Goal: Navigation & Orientation: Find specific page/section

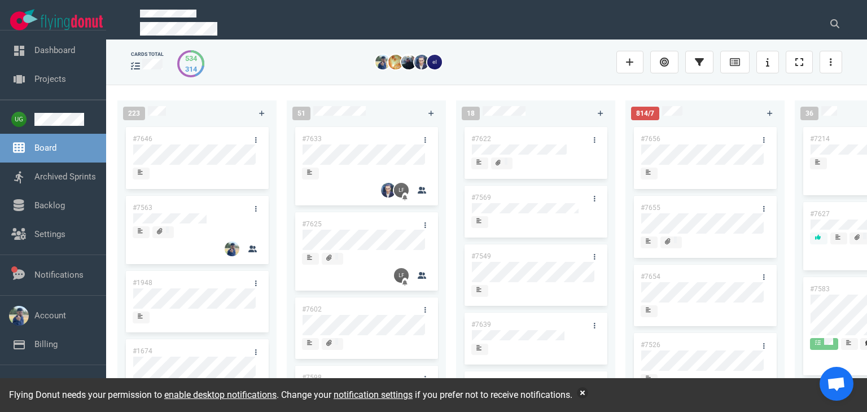
click at [584, 86] on div "223 #7646 #7563 #1948 #1674 #1617 #1660 #362 #4673 51 #7633 #7625 #7602 #7598 #…" at bounding box center [486, 248] width 761 height 327
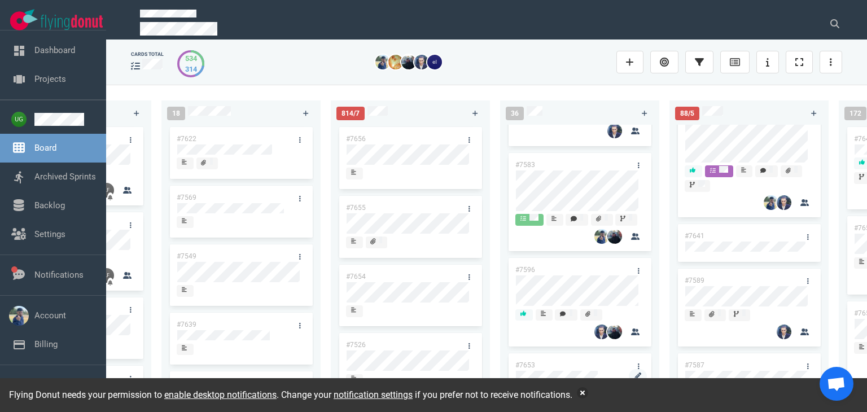
scroll to position [119, 0]
click at [163, 197] on div "#7622 #7569 #7549 #7639 #7487 #7442 #7438 #7441" at bounding box center [240, 259] width 159 height 268
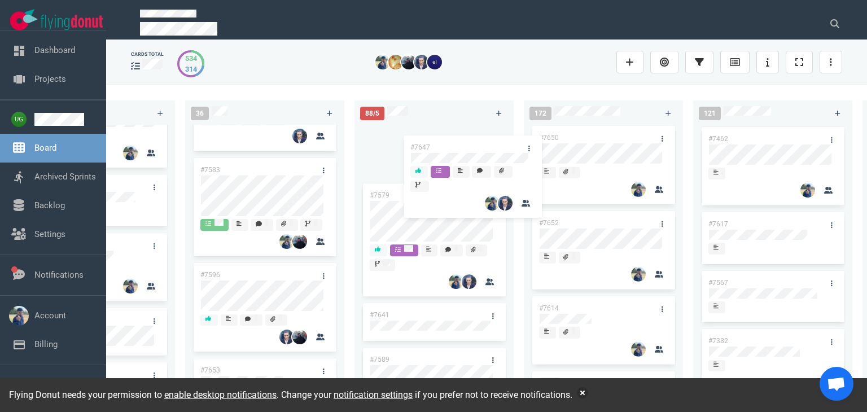
scroll to position [0, 0]
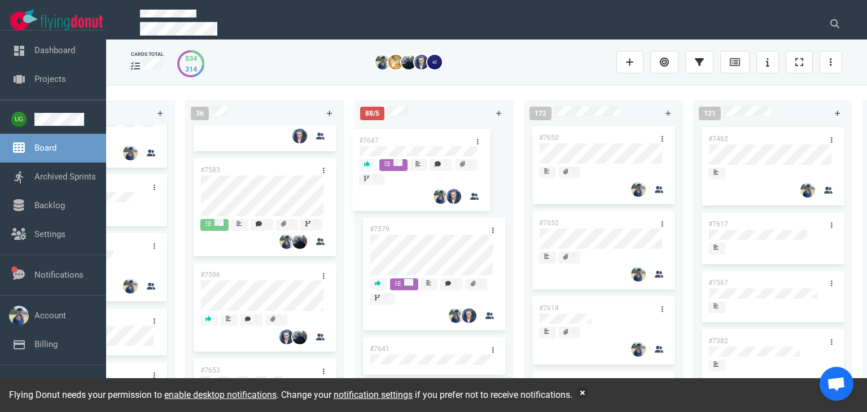
drag, startPoint x: 606, startPoint y: 131, endPoint x: 425, endPoint y: 146, distance: 181.8
click at [425, 146] on div "223 #7646 #7563 #1948 #1674 #1617 #1660 #362 #4673 51 #7633 #7625 #7602 #7598 #…" at bounding box center [486, 248] width 761 height 327
click at [473, 90] on div "223 #7646 #7563 #1948 #1674 #1617 #1660 #362 #4673 51 #7633 #7625 #7602 #7598 #…" at bounding box center [486, 248] width 761 height 327
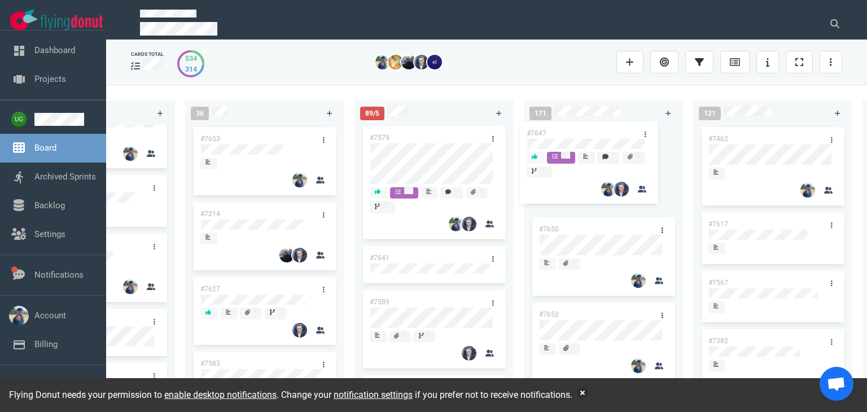
drag, startPoint x: 428, startPoint y: 133, endPoint x: 585, endPoint y: 127, distance: 157.6
click at [585, 127] on div "223 #7646 #7563 #1948 #1674 #1617 #1660 #362 #4673 51 #7633 #7625 #7602 #7598 #…" at bounding box center [486, 248] width 761 height 327
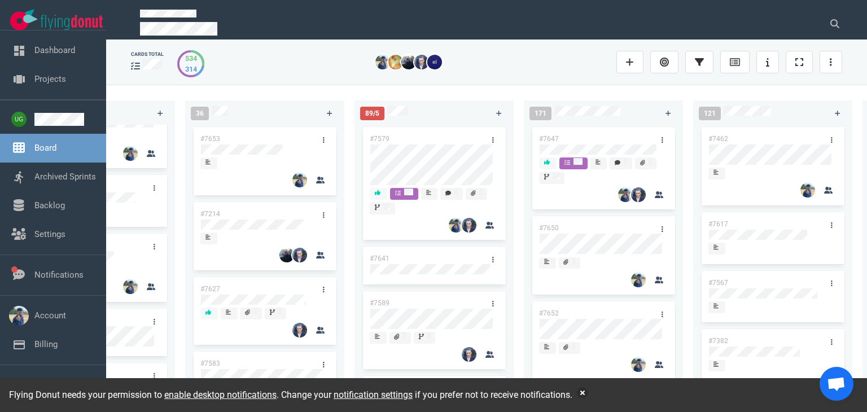
drag, startPoint x: 431, startPoint y: 87, endPoint x: 410, endPoint y: 114, distance: 34.2
click at [410, 114] on div "223 #7646 #7563 #1948 #1674 #1617 #1660 #362 #4673 51 #7633 #7625 #7602 #7598 #…" at bounding box center [486, 248] width 761 height 327
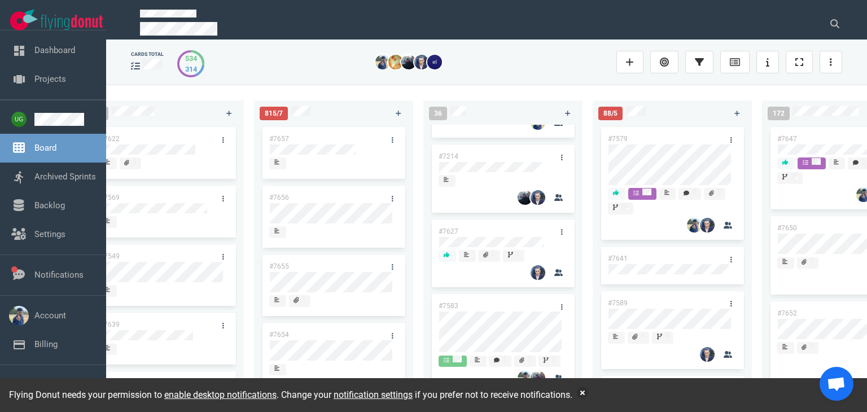
scroll to position [58, 0]
click at [169, 113] on div "18" at bounding box center [152, 113] width 137 height 28
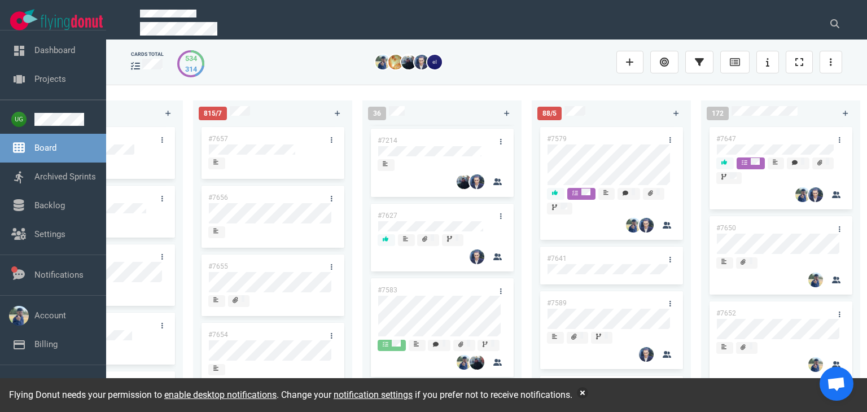
scroll to position [117, 0]
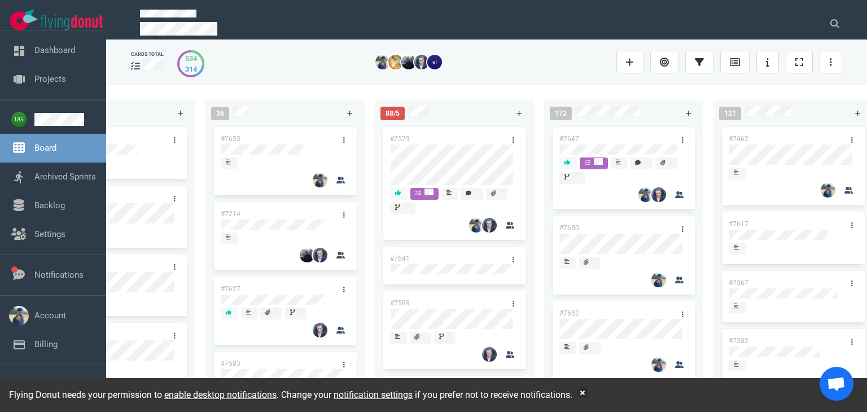
scroll to position [0, 594]
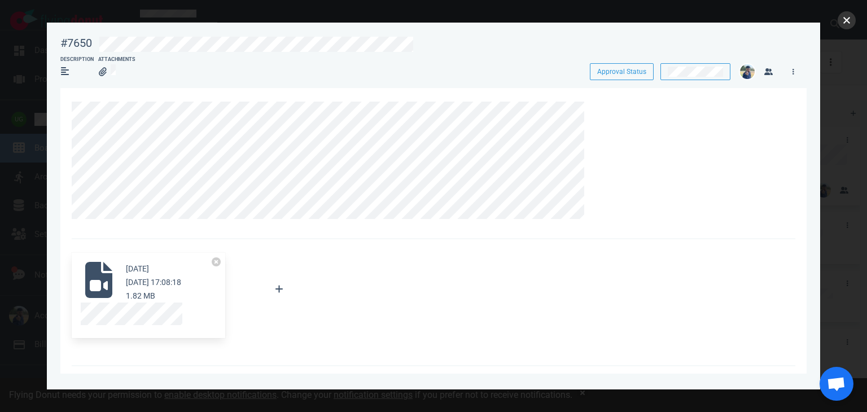
click at [846, 22] on button "close" at bounding box center [847, 20] width 18 height 18
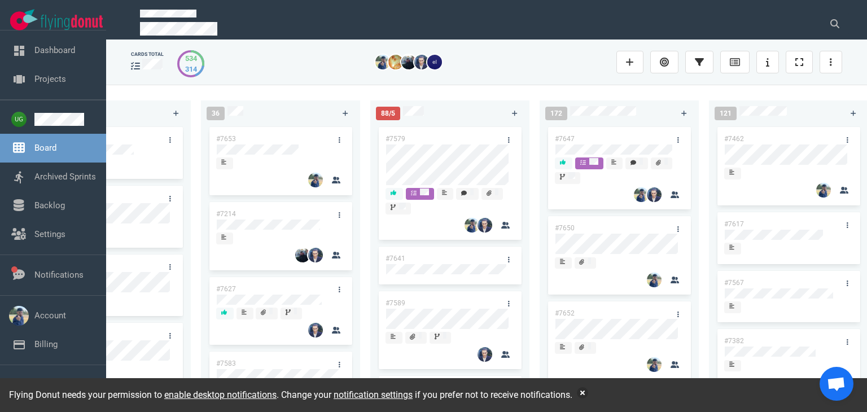
click at [318, 62] on div at bounding box center [414, 62] width 392 height 15
